Goal: Task Accomplishment & Management: Use online tool/utility

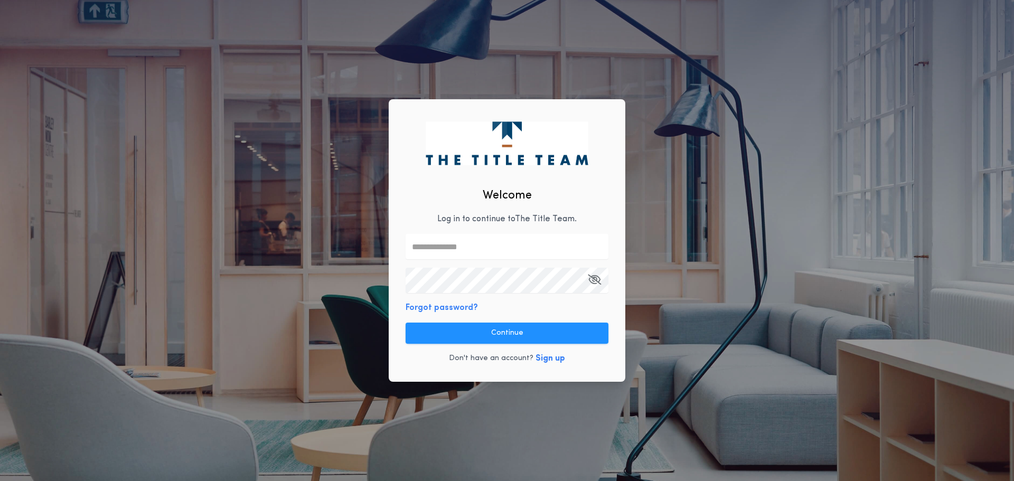
click at [427, 248] on input "text" at bounding box center [507, 246] width 203 height 25
type input "**********"
click at [460, 332] on button "Continue" at bounding box center [507, 333] width 203 height 21
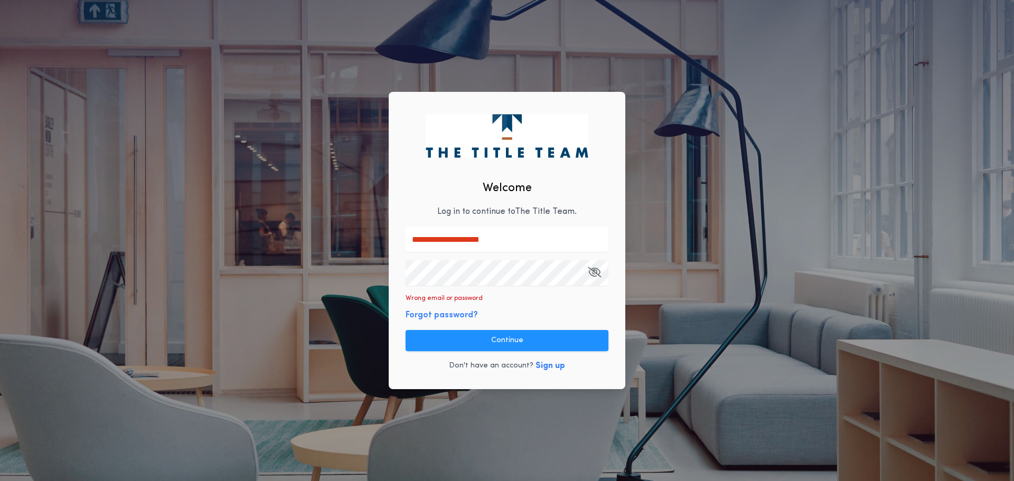
click at [400, 279] on div "**********" at bounding box center [507, 241] width 237 height 298
click at [441, 336] on button "Continue" at bounding box center [507, 340] width 203 height 21
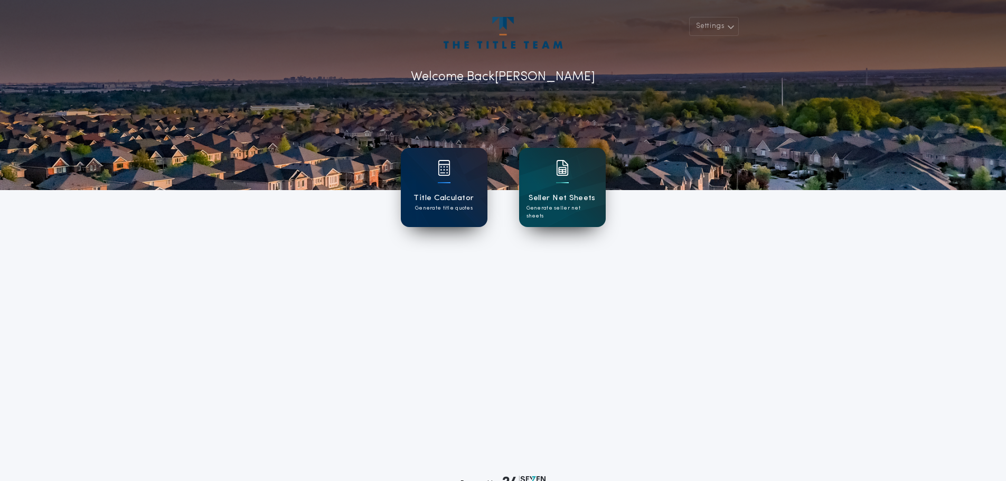
click at [448, 193] on h1 "Title Calculator" at bounding box center [444, 198] width 60 height 12
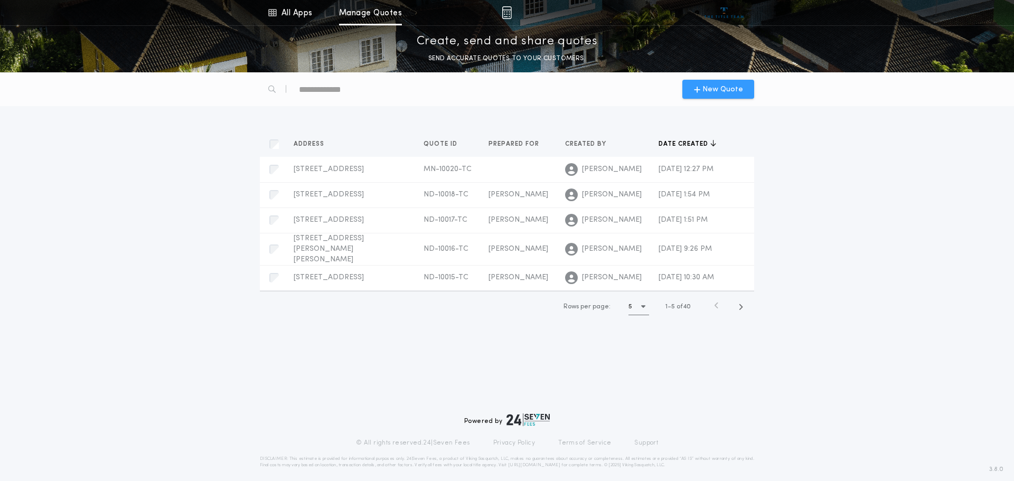
click at [710, 88] on span "New Quote" at bounding box center [723, 89] width 41 height 11
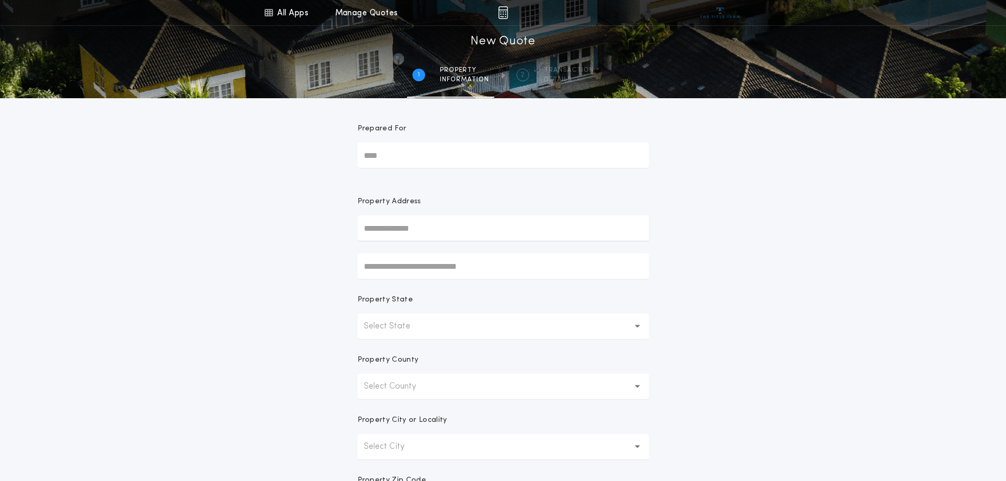
click at [405, 158] on input "Prepared For" at bounding box center [504, 155] width 292 height 25
type input "**********"
click at [640, 330] on icon "button" at bounding box center [638, 326] width 6 height 25
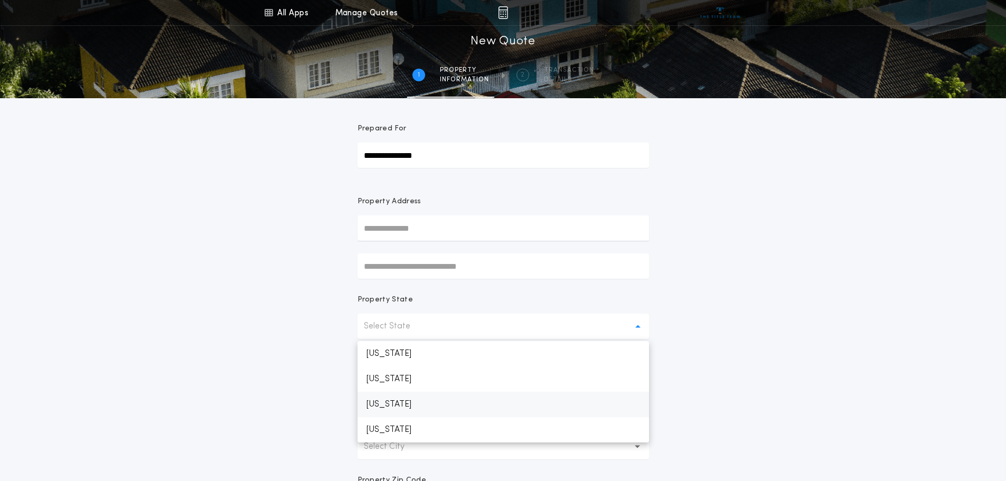
click at [470, 401] on p "[US_STATE]" at bounding box center [504, 404] width 292 height 25
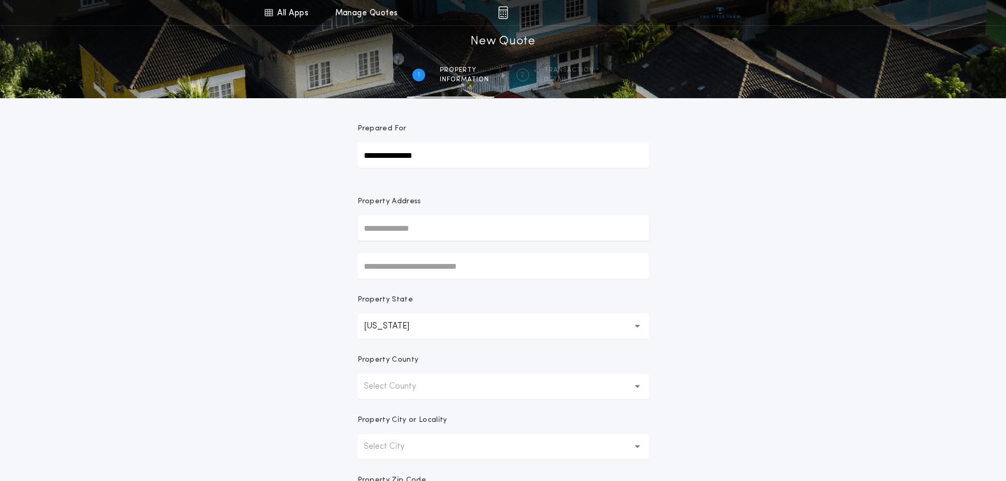
click at [632, 386] on button "Select County" at bounding box center [504, 386] width 292 height 25
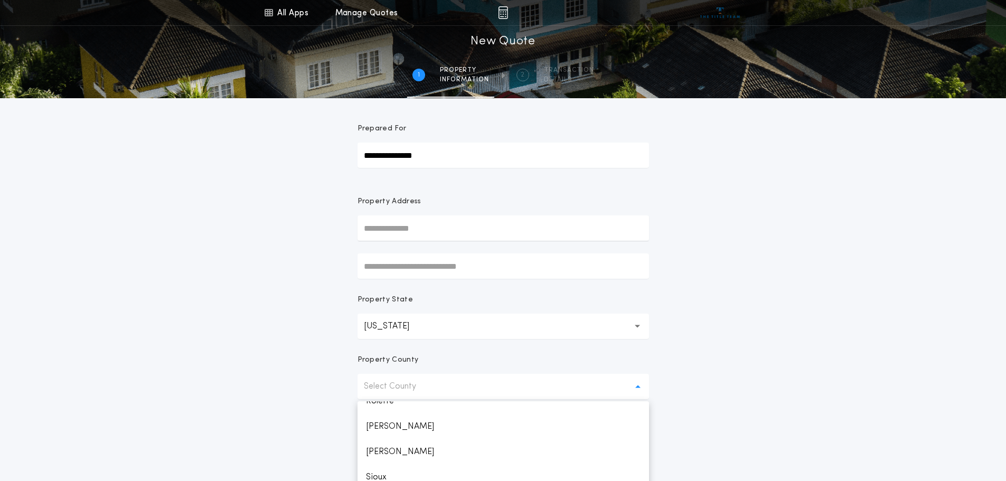
scroll to position [1004, 0]
click at [488, 418] on p "[PERSON_NAME]" at bounding box center [504, 424] width 292 height 25
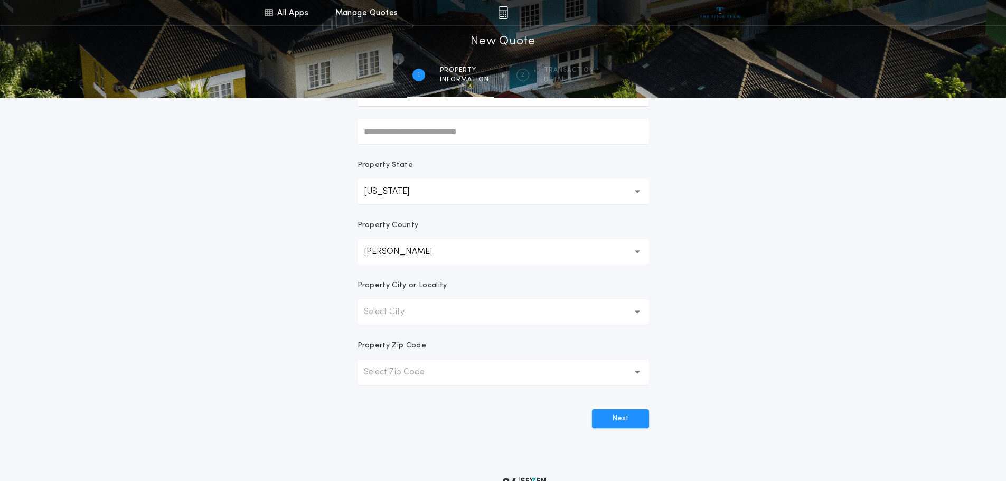
scroll to position [207, 0]
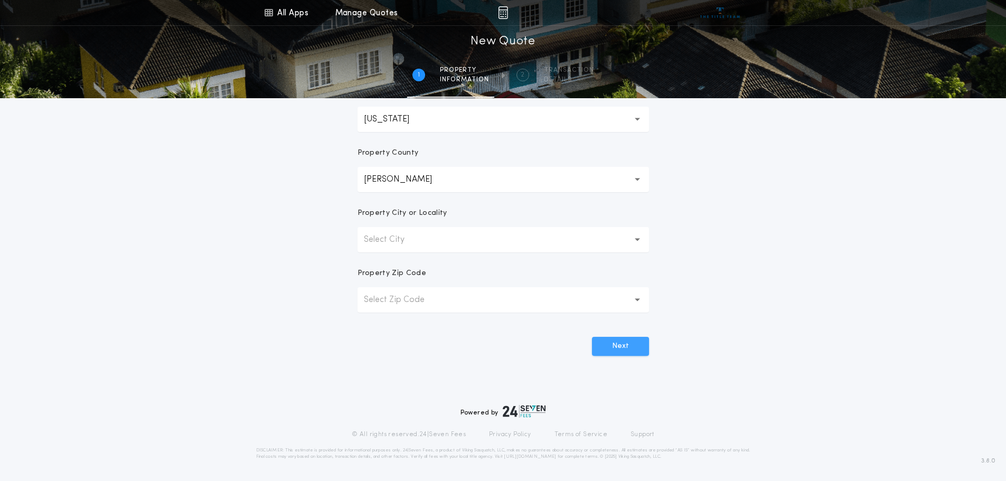
click at [611, 341] on button "Next" at bounding box center [620, 346] width 57 height 19
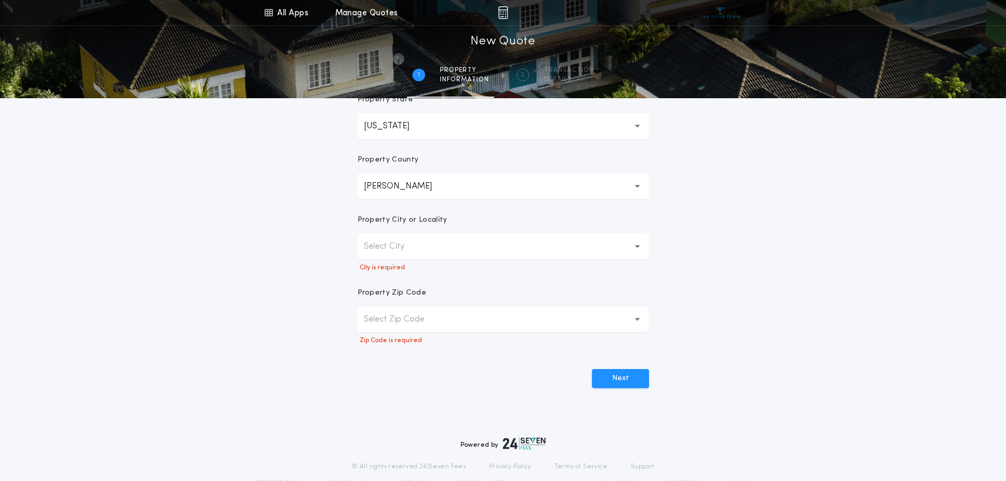
scroll to position [101, 0]
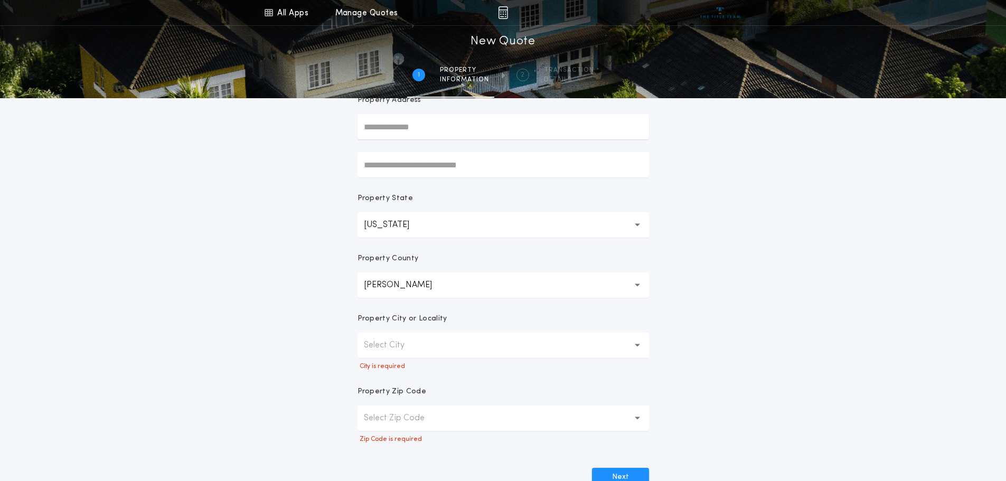
click at [437, 132] on input "text" at bounding box center [504, 126] width 292 height 25
type input "**********"
click at [420, 340] on p "Select City" at bounding box center [393, 345] width 58 height 13
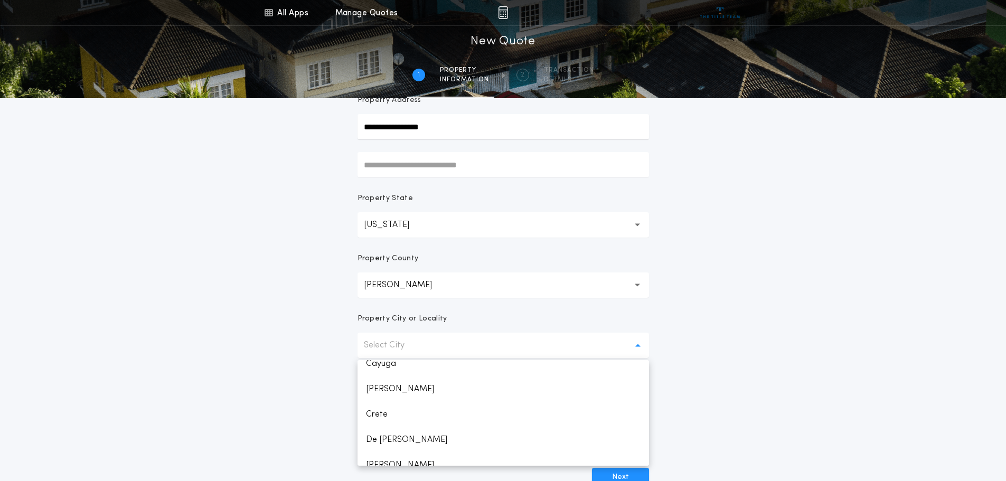
scroll to position [53, 0]
click at [425, 418] on p "De [PERSON_NAME]" at bounding box center [504, 421] width 292 height 25
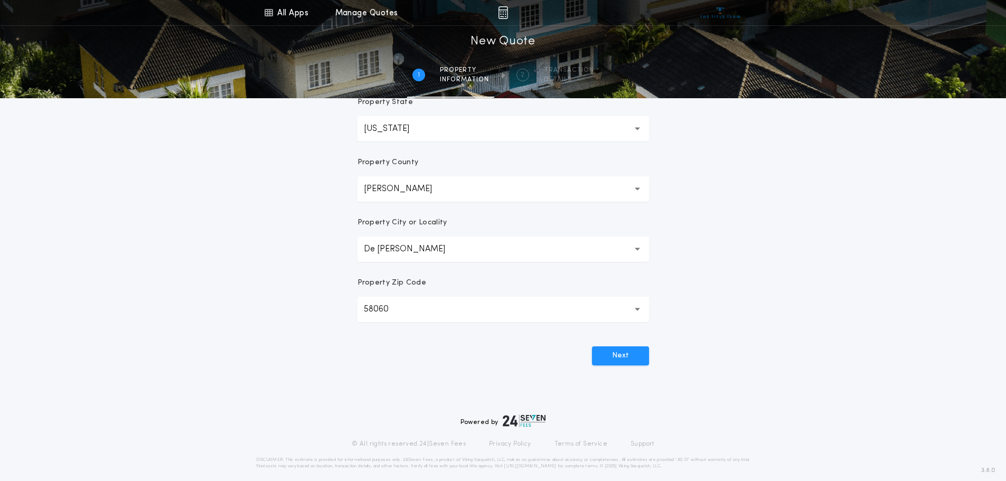
scroll to position [207, 0]
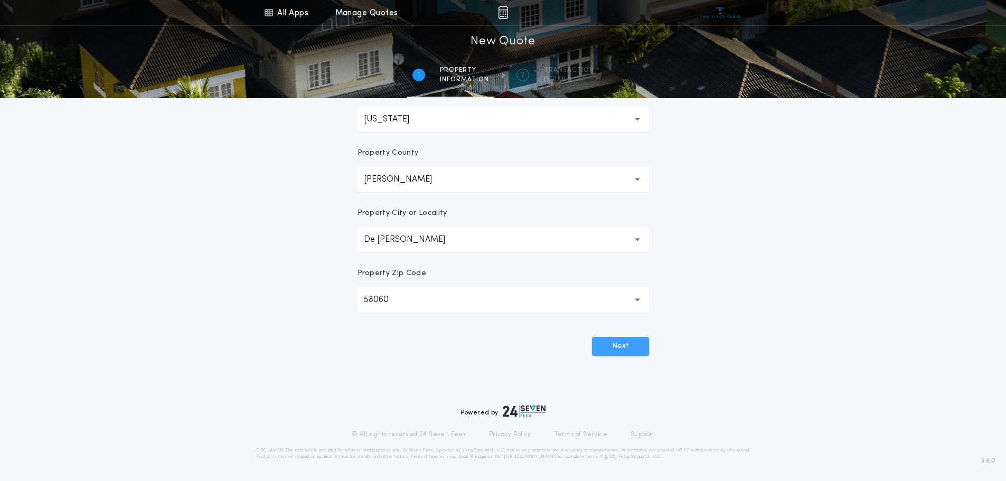
click at [623, 349] on button "Next" at bounding box center [620, 346] width 57 height 19
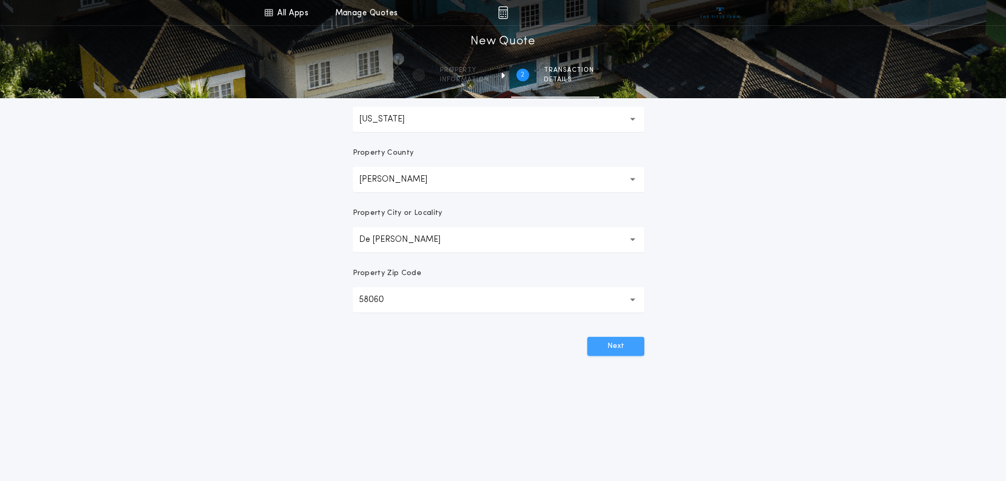
scroll to position [0, 0]
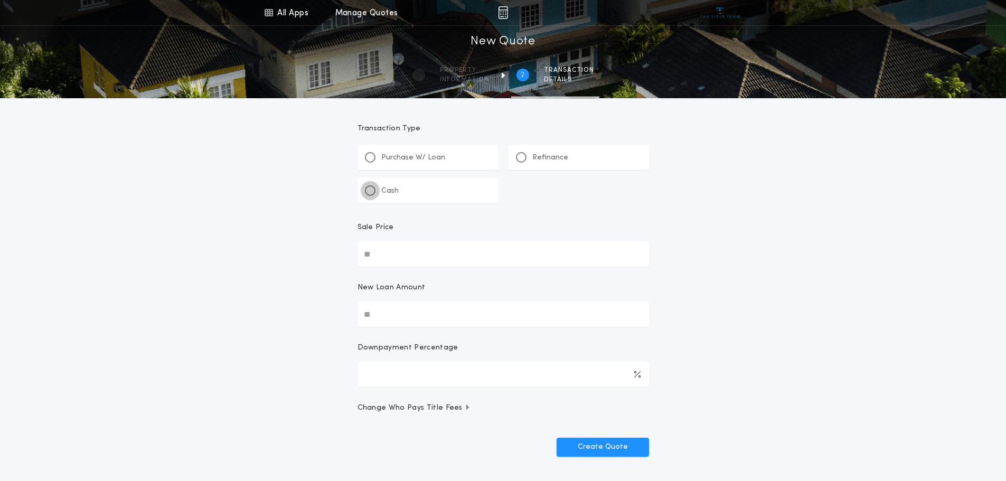
click at [371, 192] on div at bounding box center [370, 190] width 5 height 5
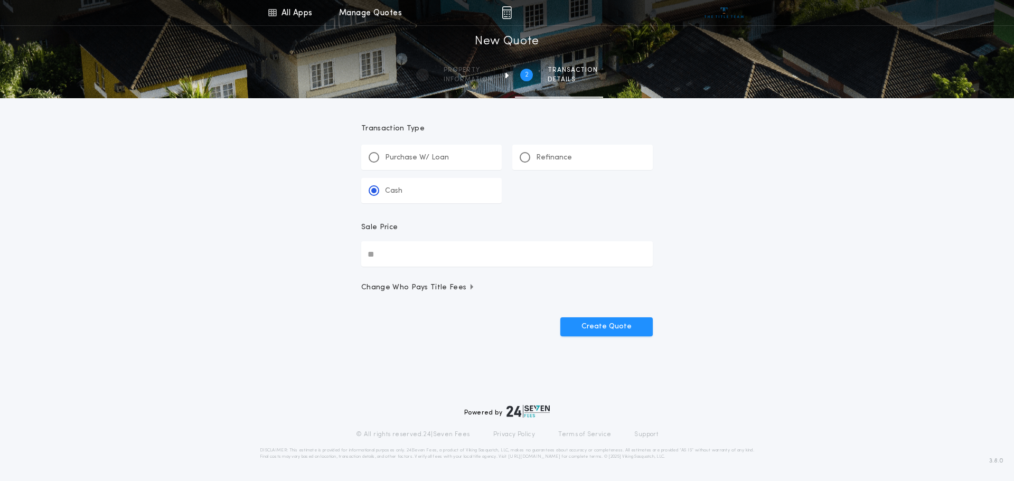
click at [376, 256] on input "Sale Price" at bounding box center [507, 253] width 292 height 25
click at [382, 254] on input "Sale Price" at bounding box center [507, 253] width 292 height 25
type input "**********"
click at [454, 286] on span "Change Who Pays Title Fees" at bounding box center [418, 288] width 114 height 11
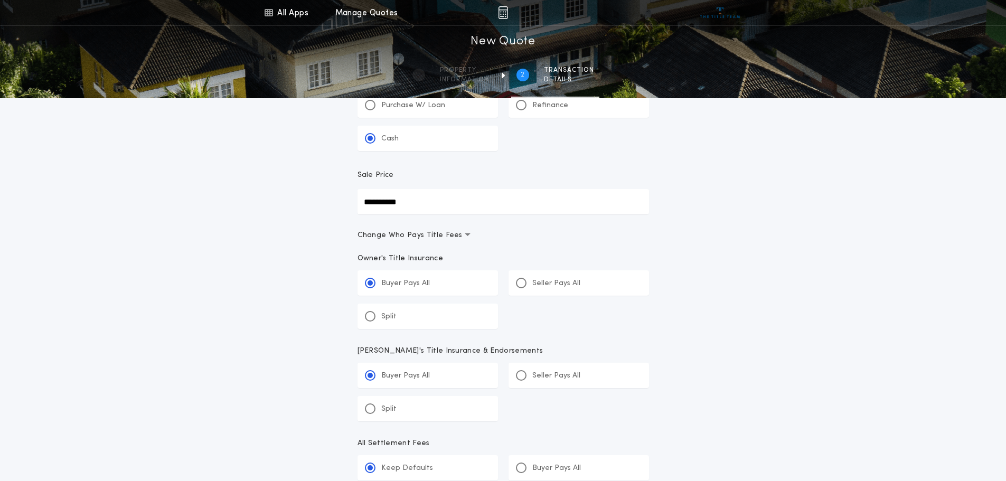
scroll to position [53, 0]
click at [369, 314] on div at bounding box center [370, 315] width 5 height 5
click at [0, 0] on input "*****" at bounding box center [0, 0] width 0 height 0
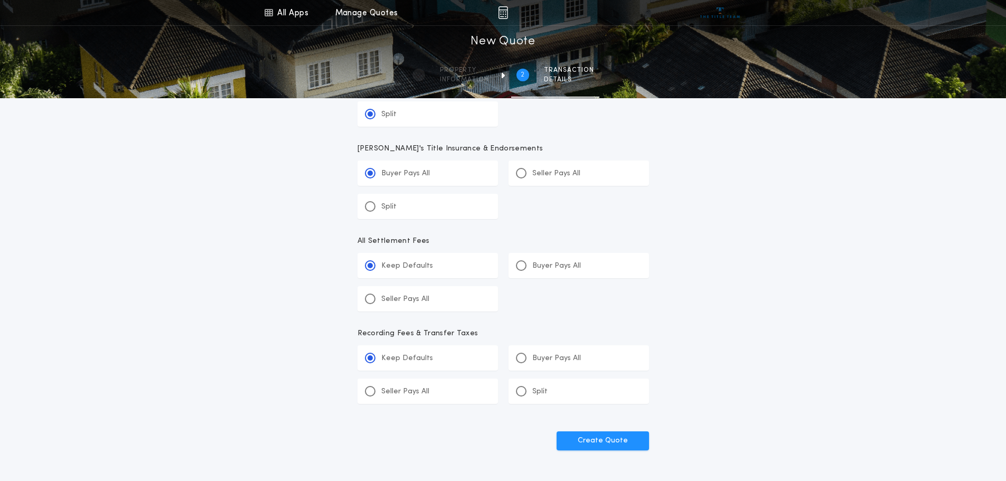
scroll to position [264, 0]
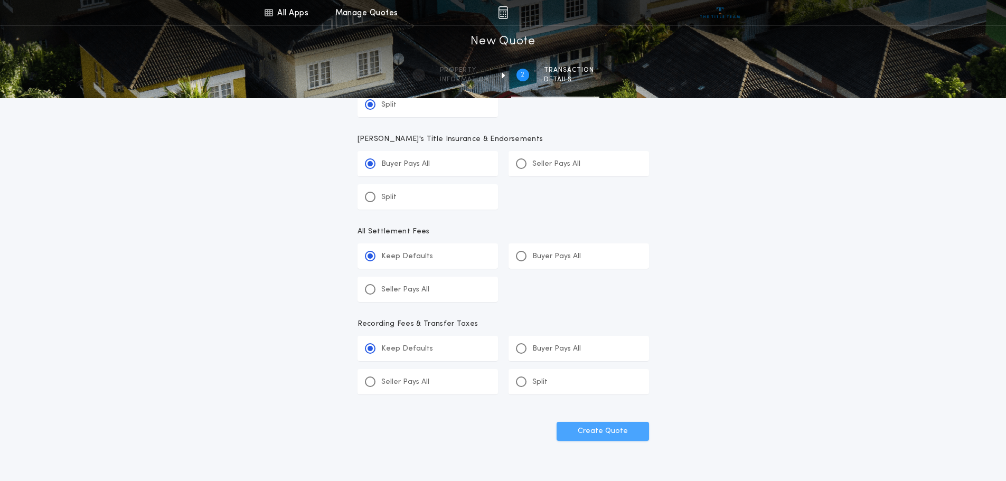
click at [603, 432] on button "Create Quote" at bounding box center [603, 431] width 92 height 19
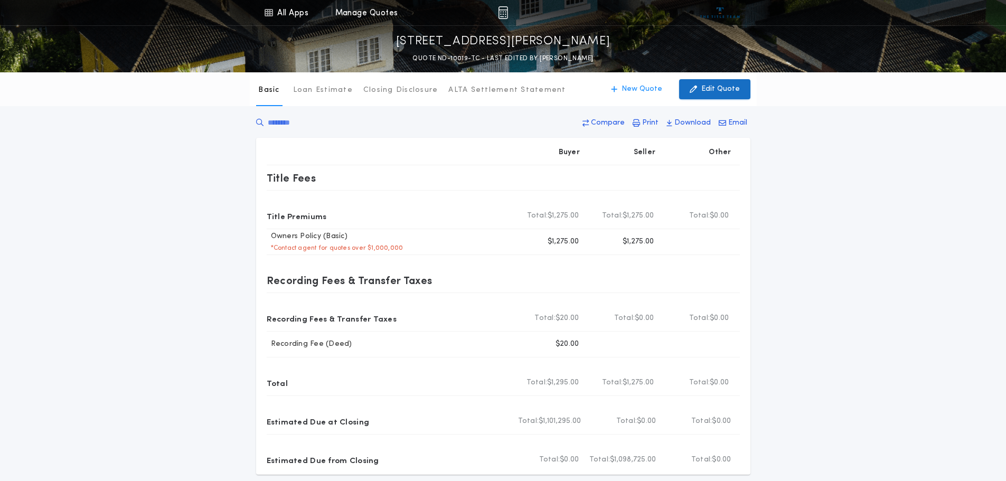
click at [706, 92] on p "Edit Quote" at bounding box center [720, 89] width 39 height 11
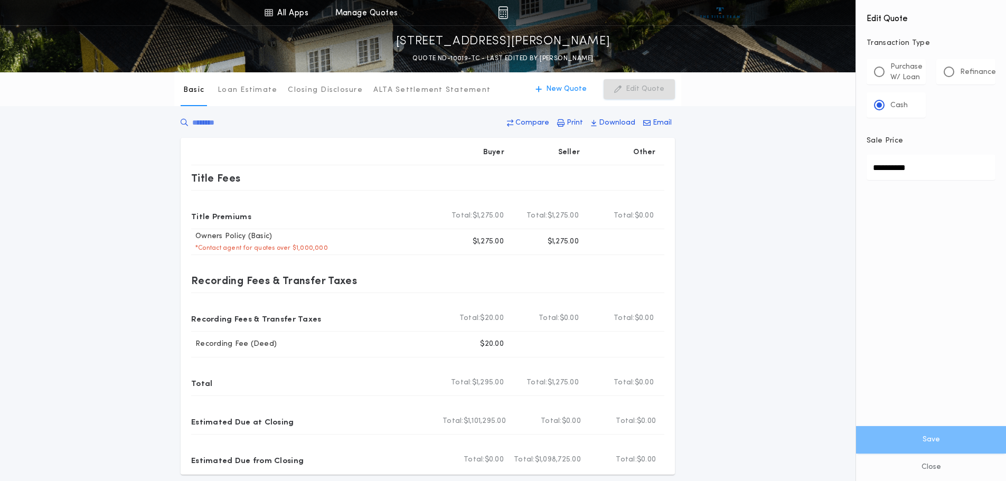
click at [891, 170] on input "**********" at bounding box center [931, 167] width 129 height 25
click at [913, 168] on input "**********" at bounding box center [931, 167] width 129 height 25
type input "*******"
click at [928, 436] on button "Save" at bounding box center [931, 439] width 150 height 27
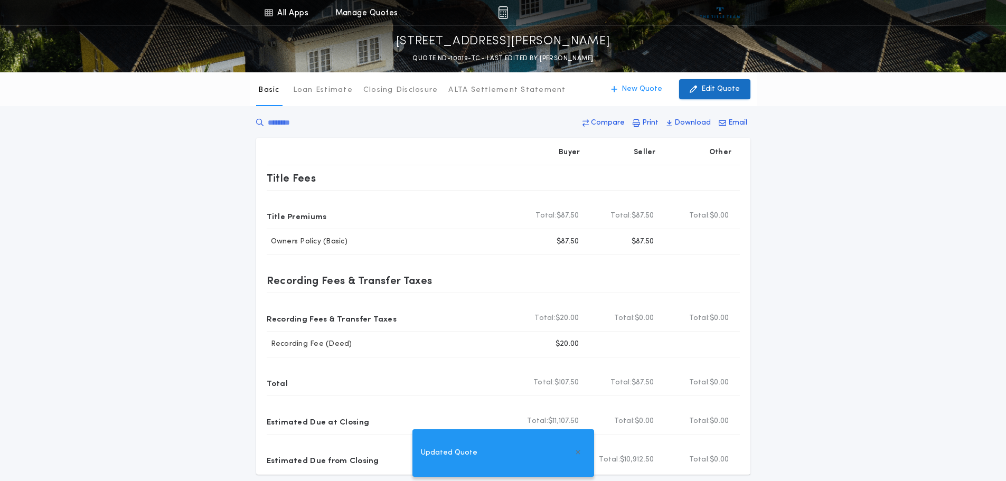
click at [721, 91] on p "Edit Quote" at bounding box center [720, 89] width 39 height 11
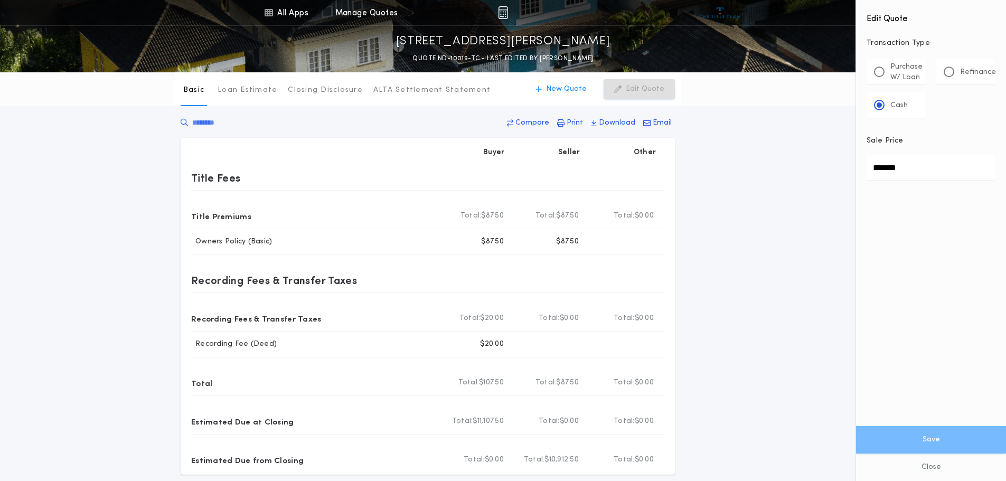
click at [721, 260] on div "Basic Loan Estimate Closing Disclosure ALTA Settlement Statement Basic New Quot…" at bounding box center [503, 273] width 1006 height 403
click at [926, 469] on button "Close" at bounding box center [931, 467] width 150 height 27
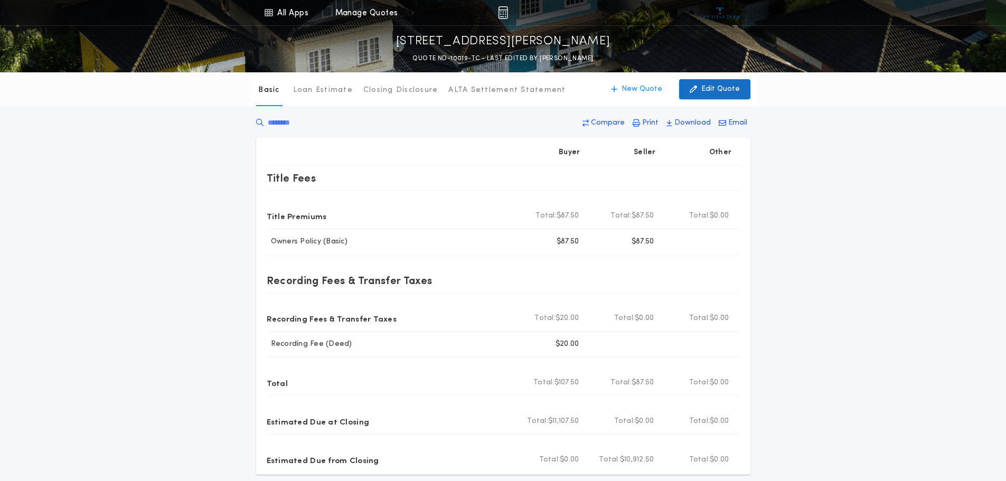
click at [697, 87] on icon "button" at bounding box center [693, 89] width 7 height 12
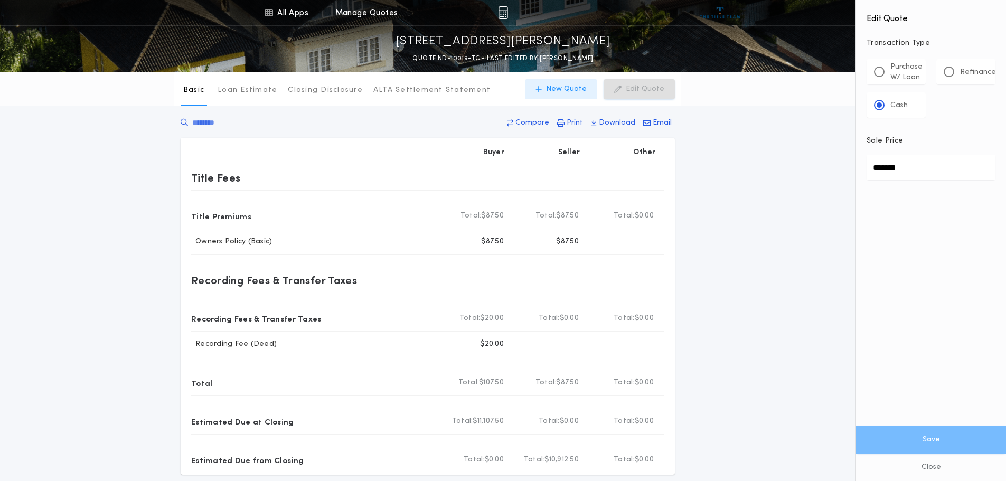
click at [567, 93] on p "New Quote" at bounding box center [566, 89] width 41 height 11
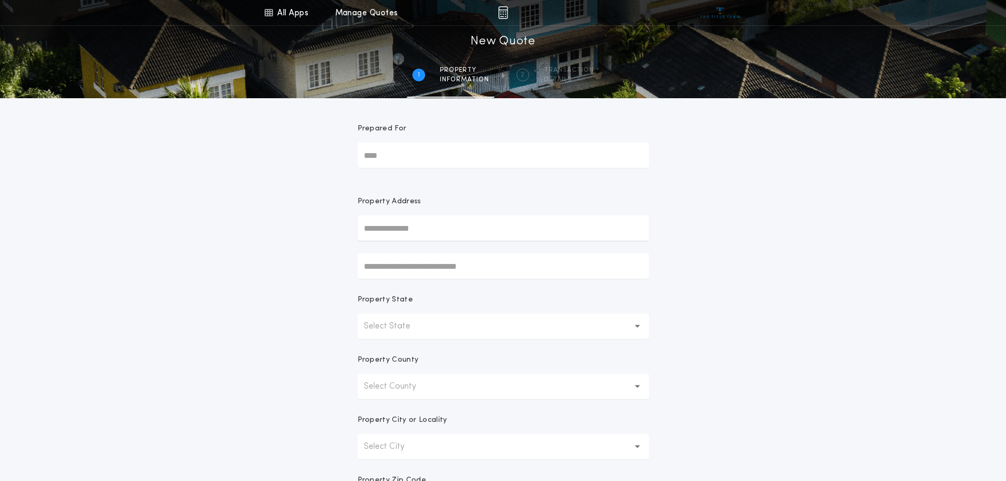
click at [501, 154] on input "Prepared For" at bounding box center [504, 155] width 292 height 25
type input "**********"
click at [429, 237] on input "text" at bounding box center [504, 228] width 292 height 25
type input "**********"
click at [642, 331] on button "Select State" at bounding box center [504, 326] width 292 height 25
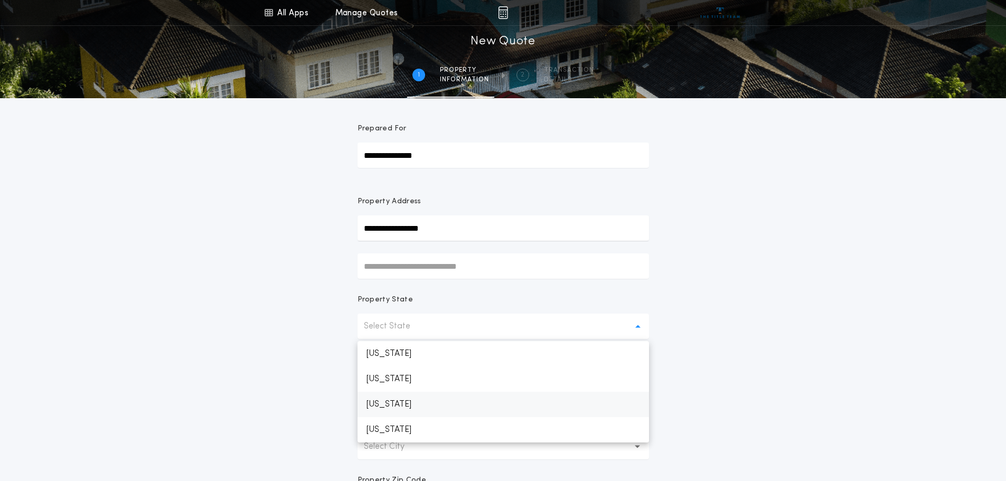
click at [434, 404] on p "[US_STATE]" at bounding box center [504, 404] width 292 height 25
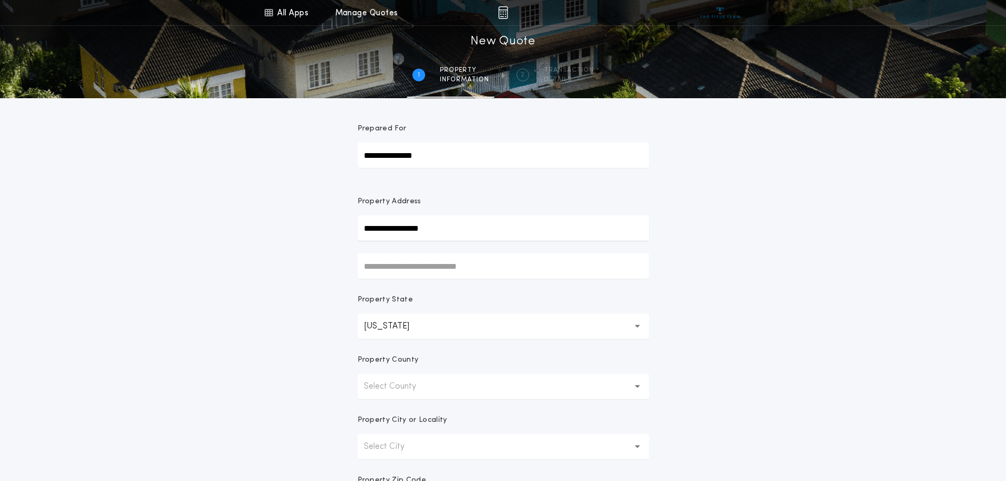
click at [639, 388] on icon "button" at bounding box center [638, 387] width 6 height 4
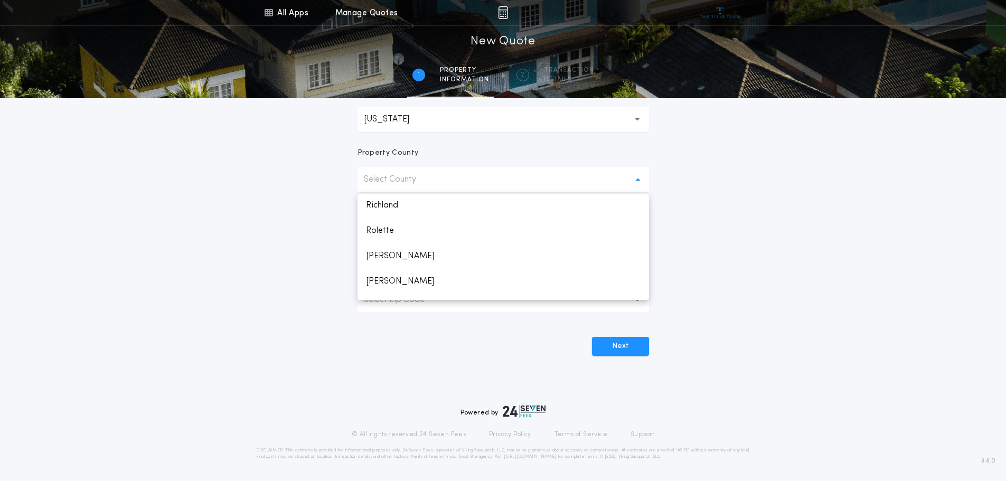
scroll to position [951, 0]
click at [383, 266] on p "[PERSON_NAME]" at bounding box center [504, 270] width 292 height 25
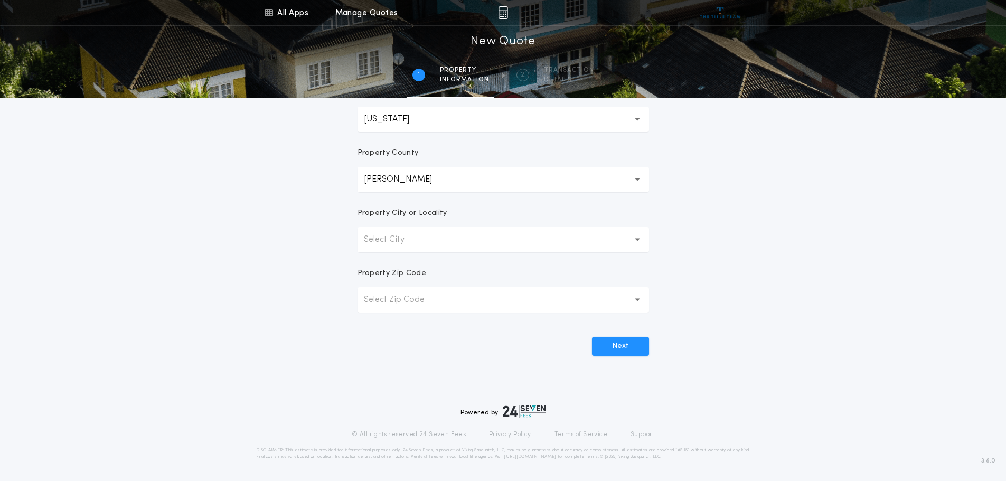
click at [640, 242] on icon "button" at bounding box center [638, 239] width 6 height 25
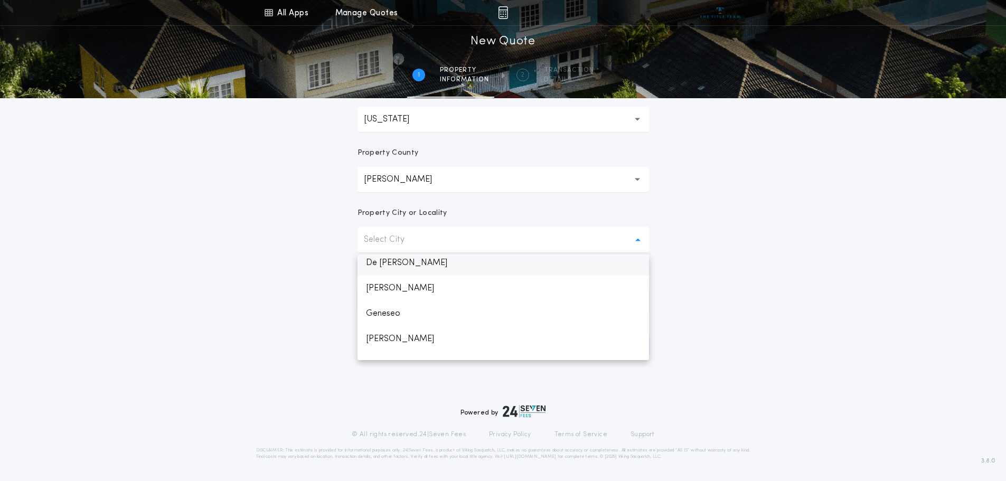
scroll to position [101, 0]
click at [410, 258] on p "De [PERSON_NAME]" at bounding box center [504, 267] width 292 height 25
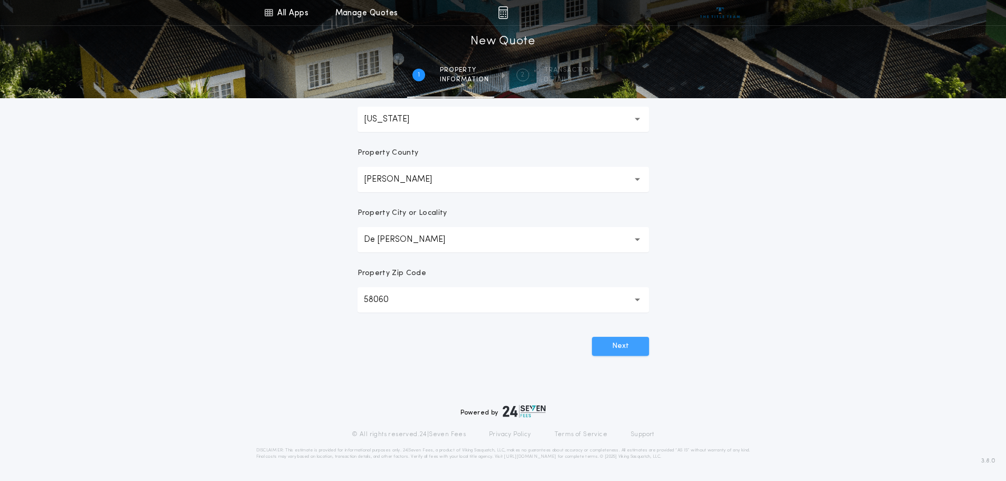
click at [610, 346] on button "Next" at bounding box center [620, 346] width 57 height 19
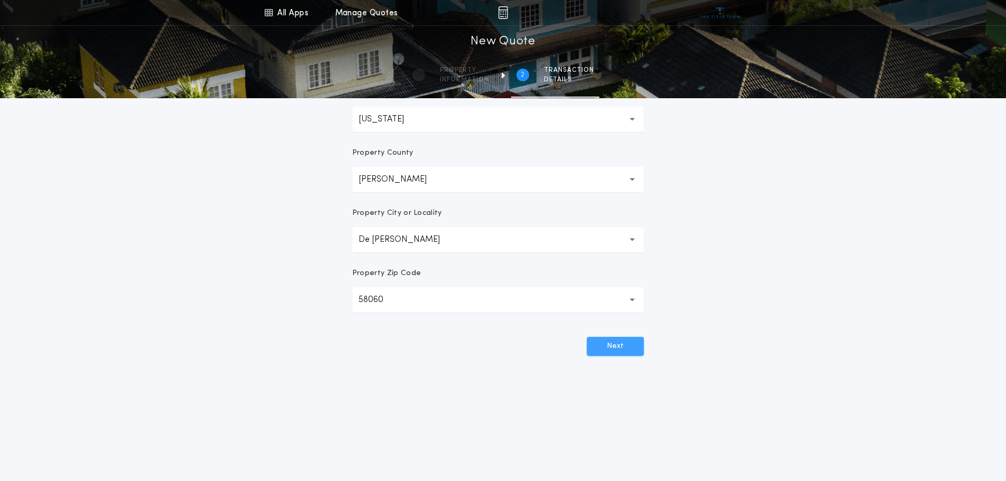
scroll to position [0, 0]
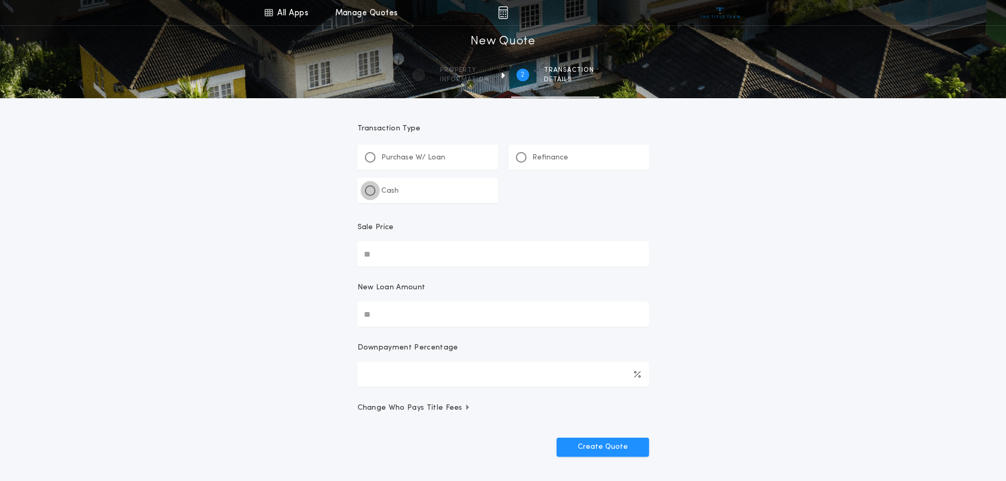
click at [371, 193] on div at bounding box center [370, 190] width 11 height 11
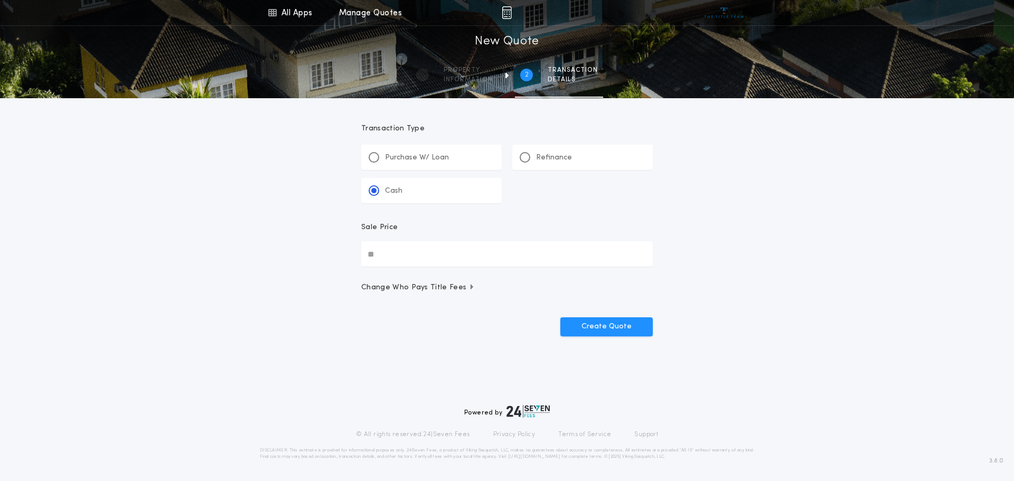
click at [369, 259] on input "Sale Price" at bounding box center [507, 253] width 292 height 25
type input "*******"
click at [460, 290] on span "Change Who Pays Title Fees" at bounding box center [418, 288] width 114 height 11
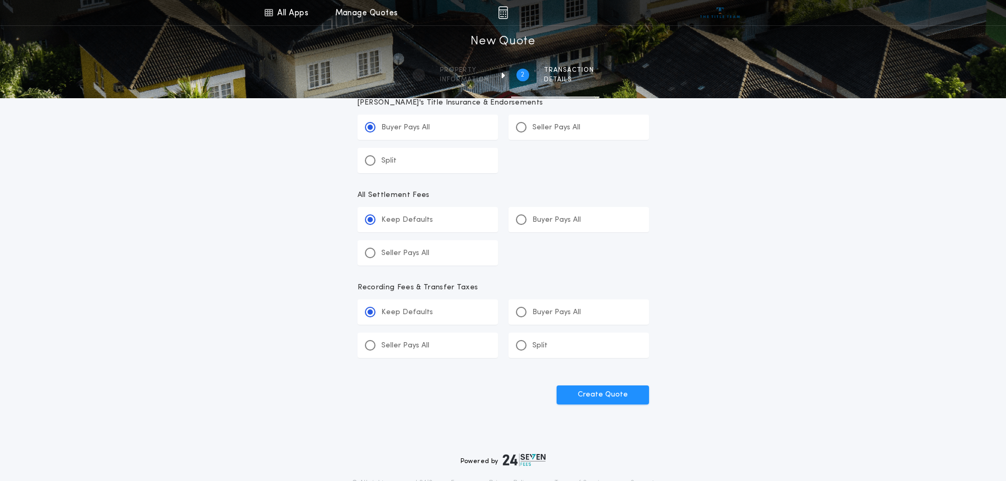
scroll to position [317, 0]
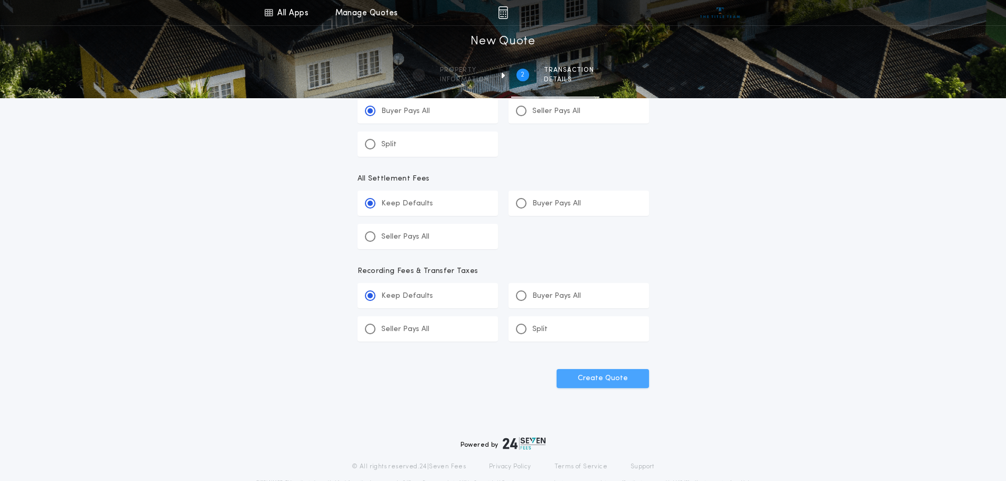
click at [612, 383] on button "Create Quote" at bounding box center [603, 378] width 92 height 19
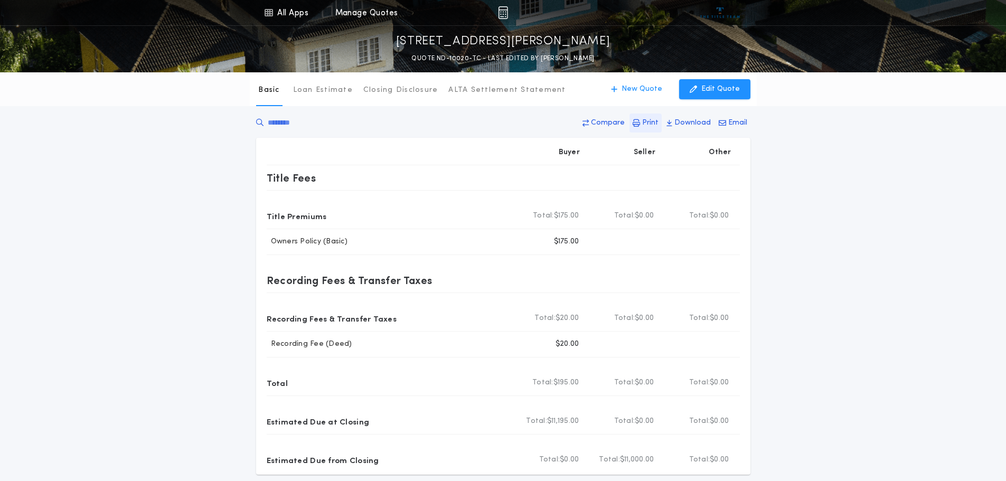
click at [648, 126] on p "Print" at bounding box center [650, 123] width 16 height 11
